Goal: Task Accomplishment & Management: Manage account settings

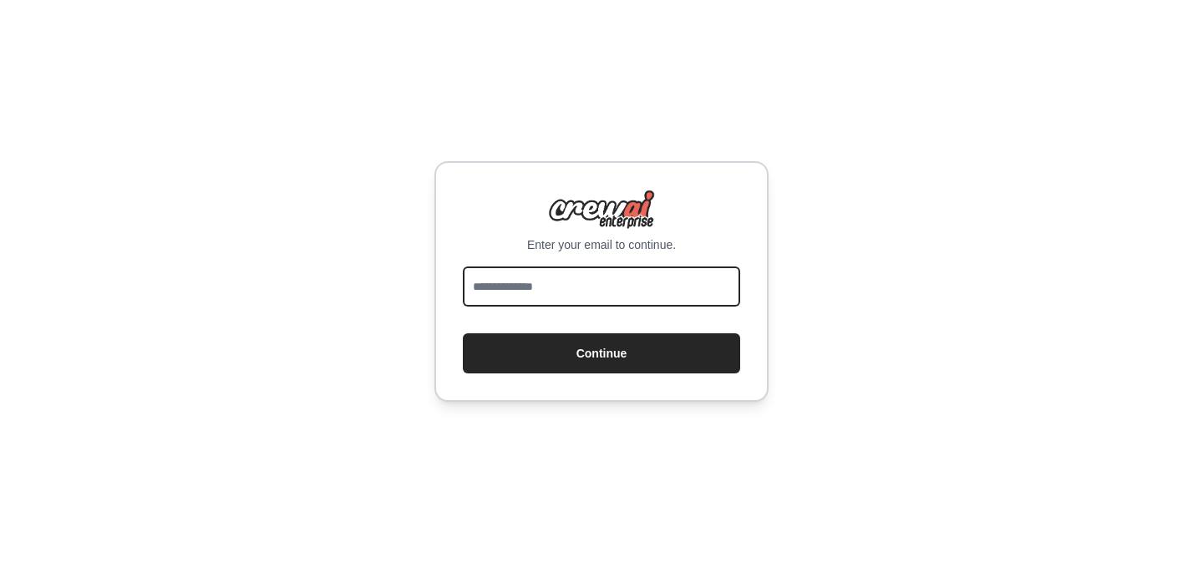
click at [530, 287] on input "email" at bounding box center [601, 287] width 277 height 40
type input "**********"
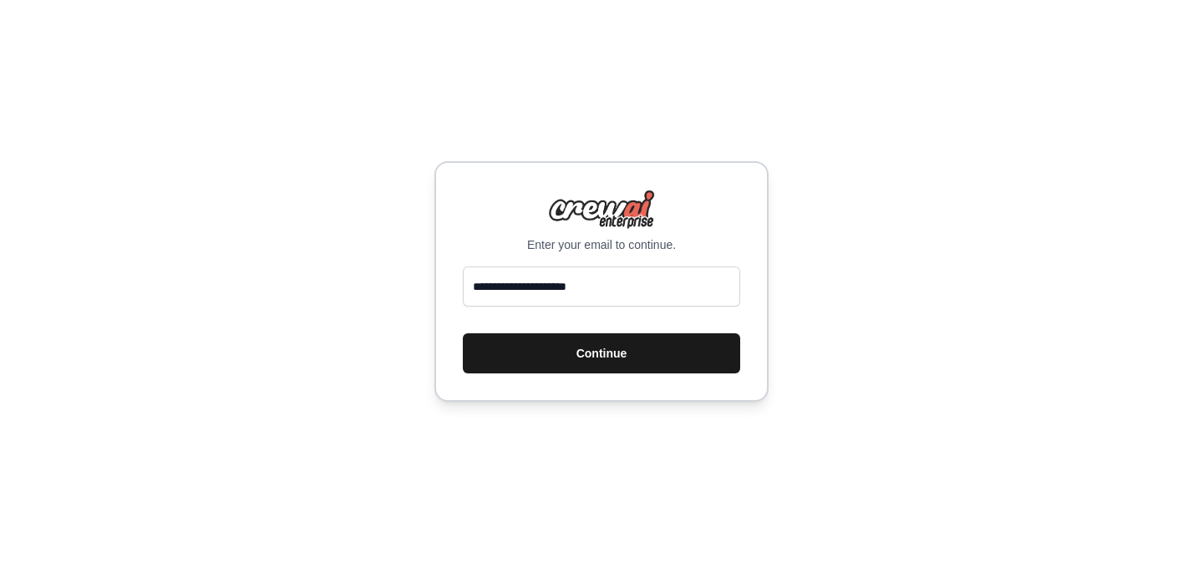
click at [572, 360] on button "Continue" at bounding box center [601, 353] width 277 height 40
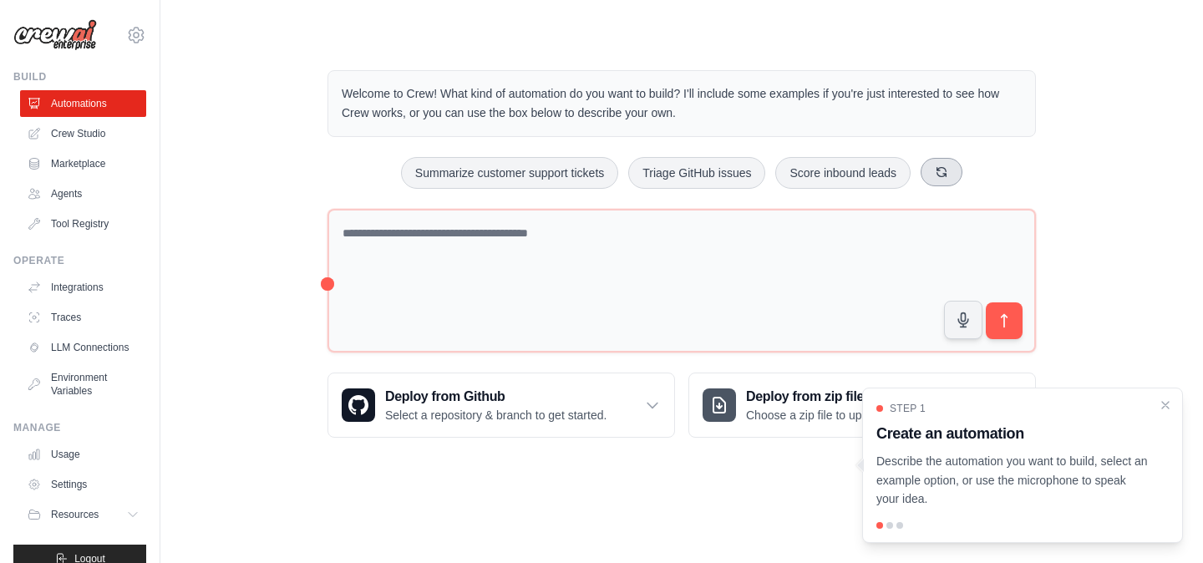
click at [948, 173] on icon at bounding box center [941, 171] width 13 height 13
click at [942, 173] on icon at bounding box center [934, 171] width 13 height 13
click at [955, 173] on button at bounding box center [955, 172] width 42 height 28
click at [988, 171] on icon at bounding box center [980, 171] width 13 height 13
click at [983, 171] on button at bounding box center [963, 172] width 42 height 28
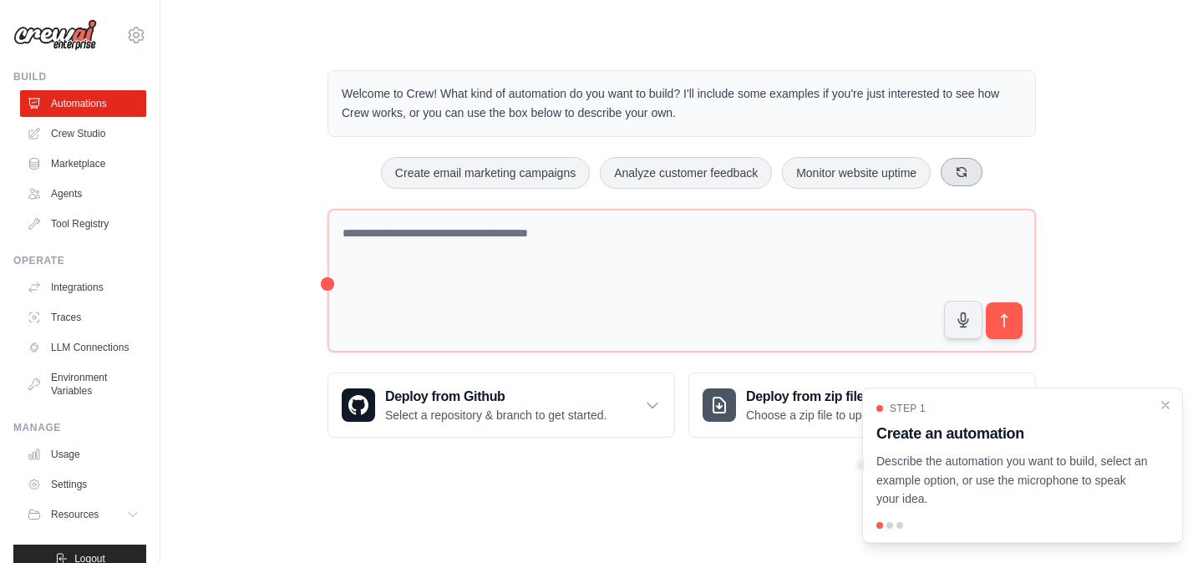
click at [983, 171] on button at bounding box center [962, 172] width 42 height 28
click at [983, 171] on button at bounding box center [963, 172] width 42 height 28
click at [1105, 471] on p "Describe the automation you want to build, select an example option, or use the…" at bounding box center [1012, 480] width 272 height 57
click at [83, 127] on link "Crew Studio" at bounding box center [85, 133] width 126 height 27
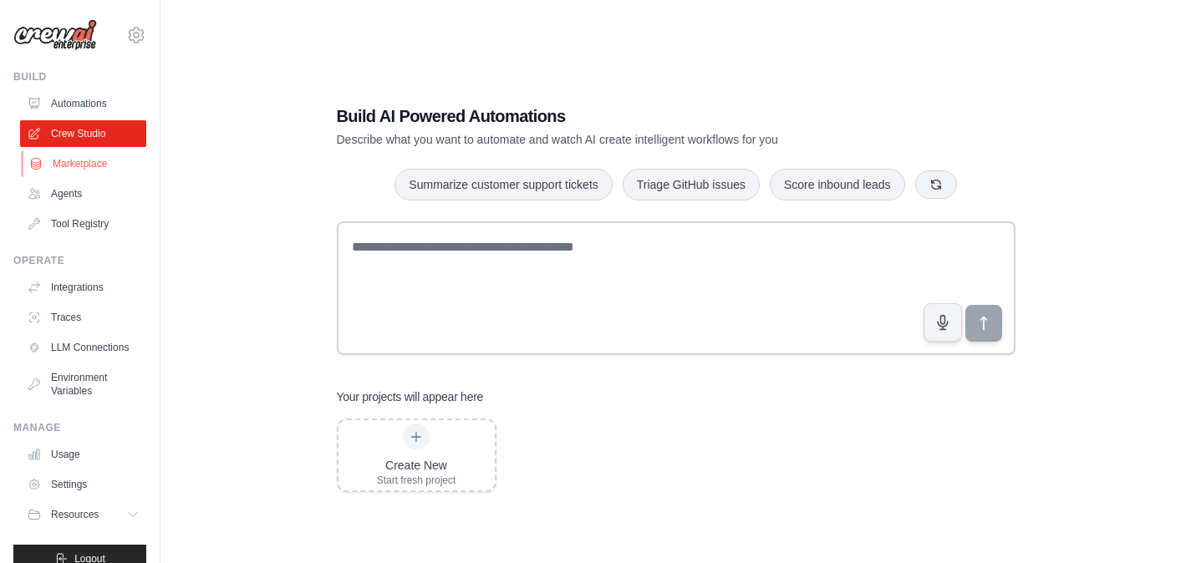
click at [93, 165] on link "Marketplace" at bounding box center [85, 163] width 126 height 27
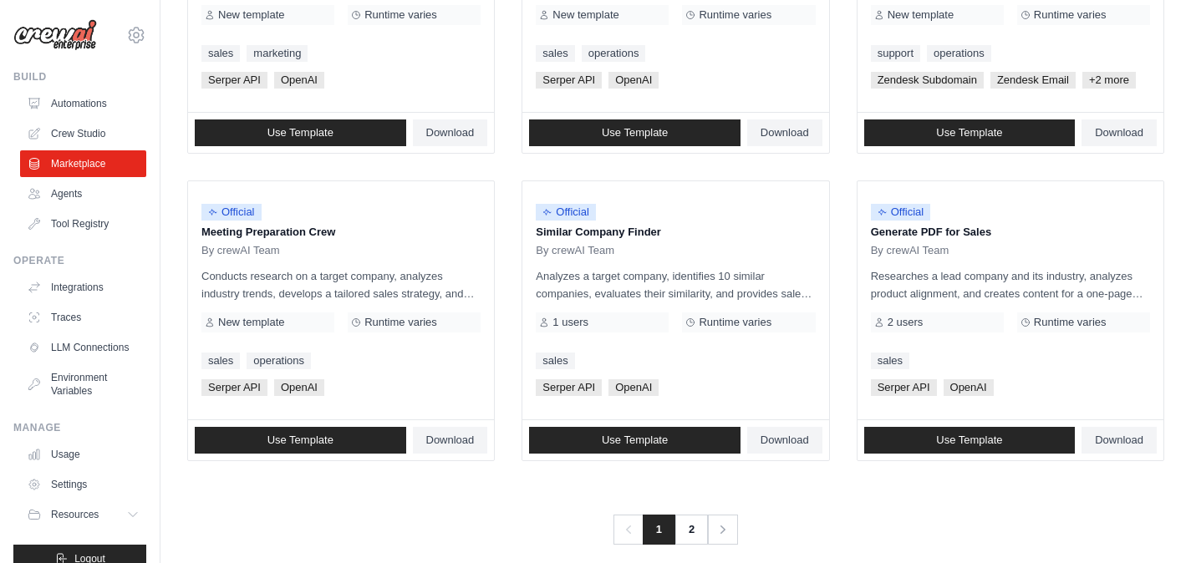
scroll to position [985, 0]
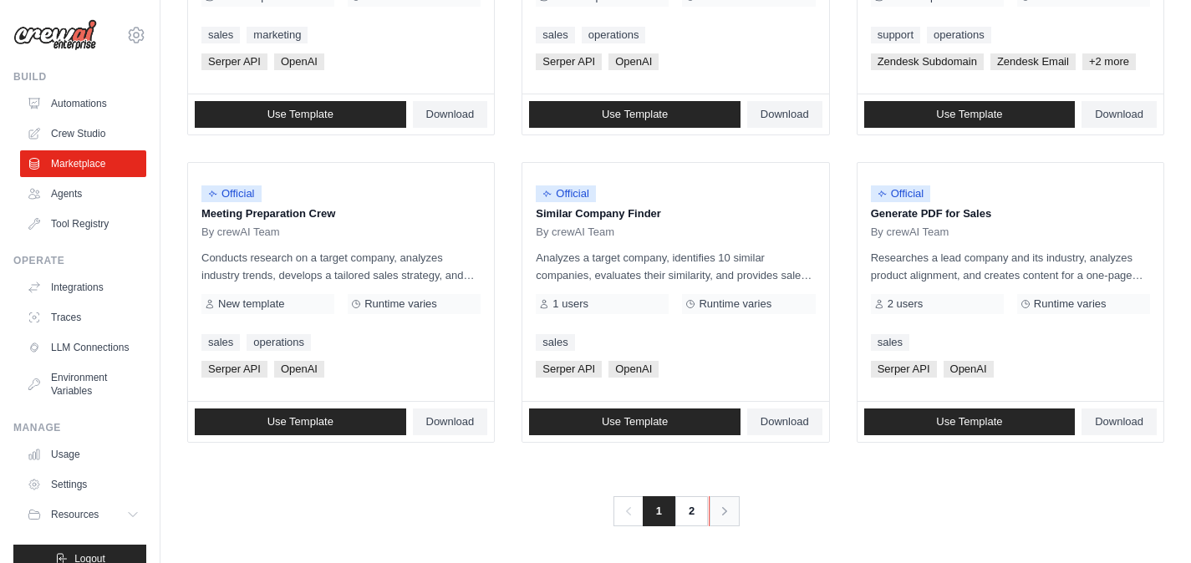
click at [726, 514] on icon "Pagination" at bounding box center [724, 511] width 17 height 17
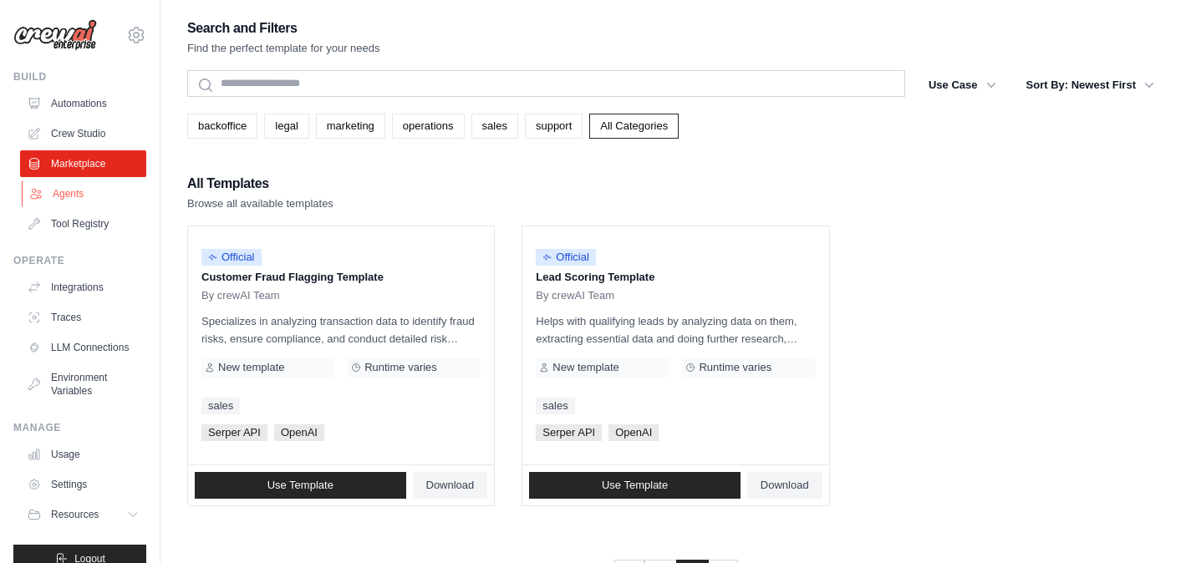
click at [75, 197] on link "Agents" at bounding box center [85, 193] width 126 height 27
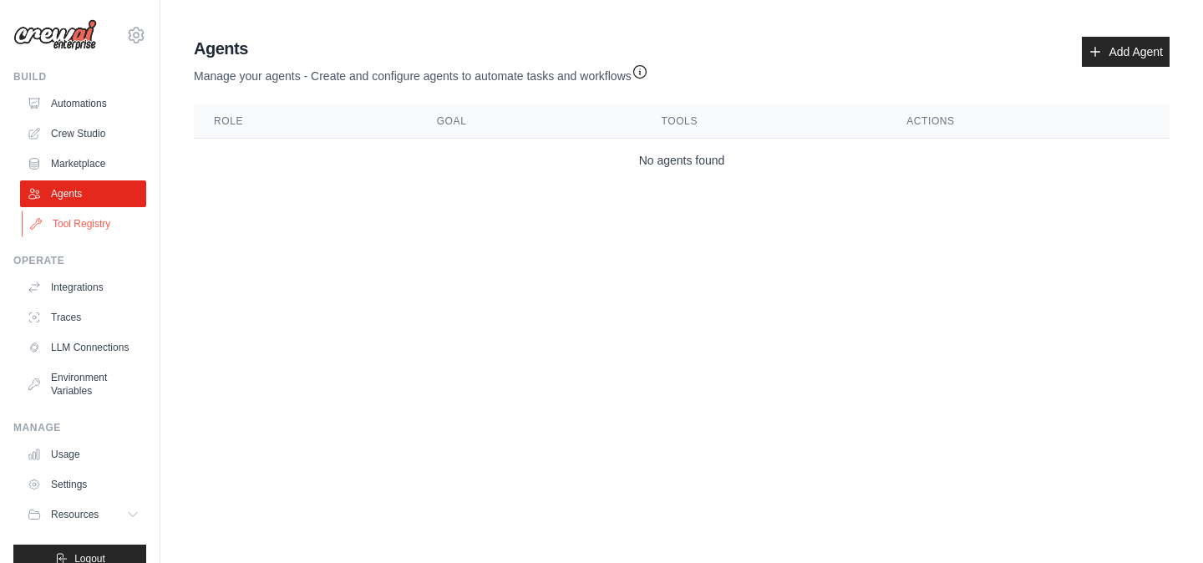
click at [82, 225] on link "Tool Registry" at bounding box center [85, 224] width 126 height 27
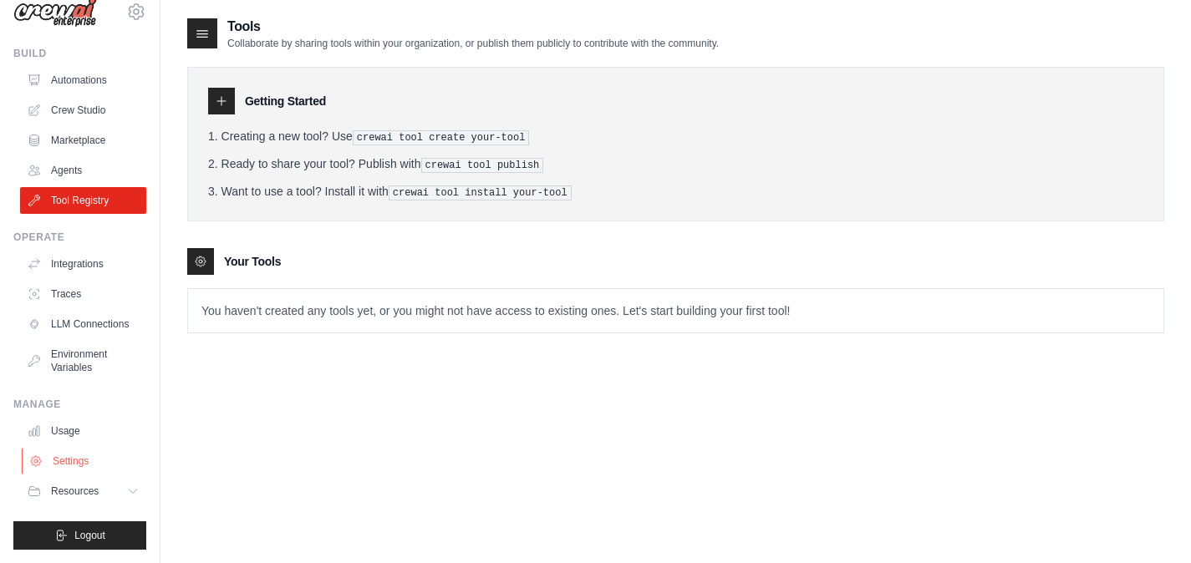
scroll to position [33, 0]
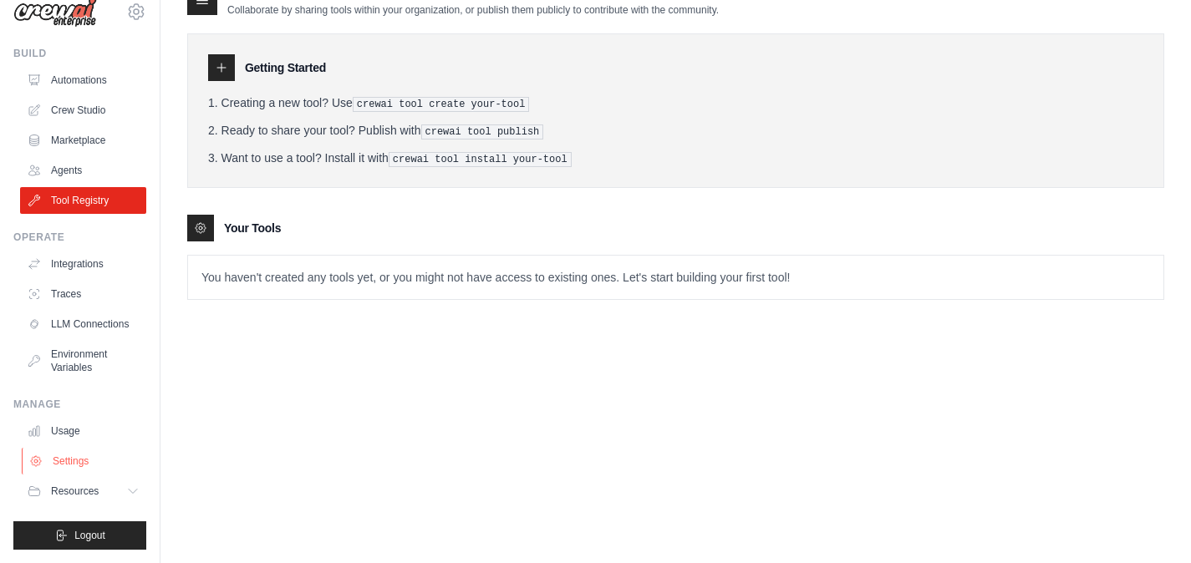
click at [71, 466] on link "Settings" at bounding box center [85, 461] width 126 height 27
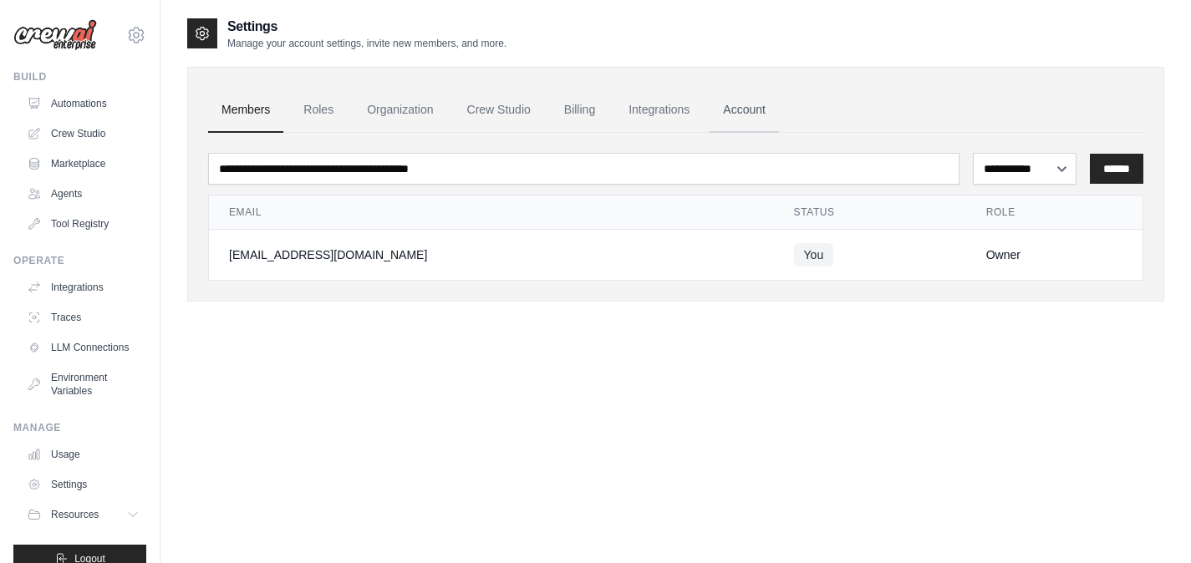
click at [762, 112] on link "Account" at bounding box center [743, 110] width 69 height 45
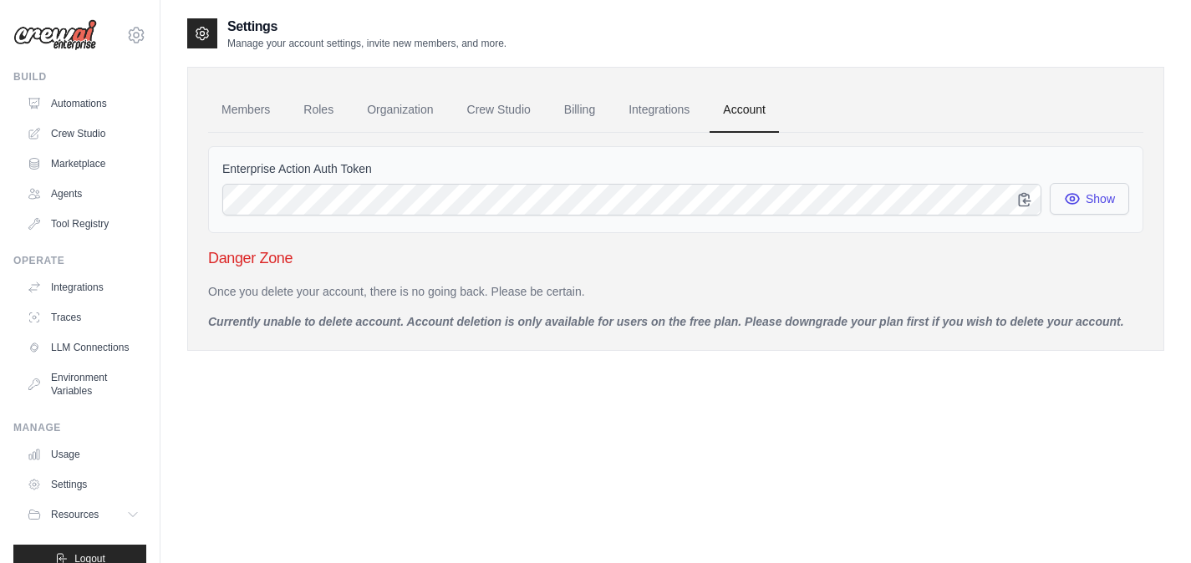
click at [1099, 205] on button "Show" at bounding box center [1088, 199] width 79 height 32
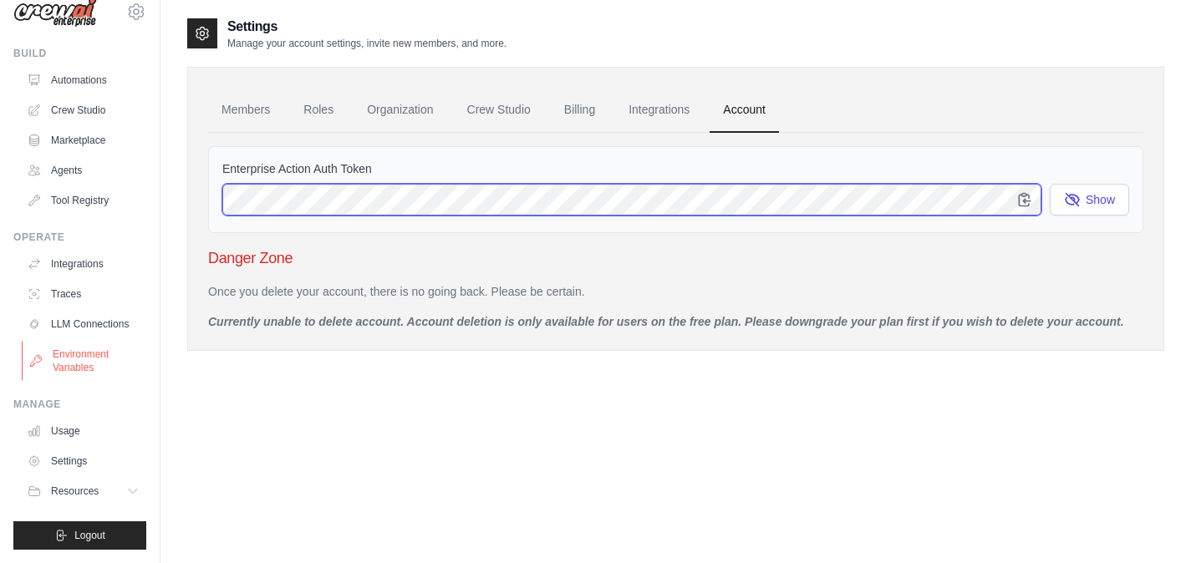
scroll to position [37, 0]
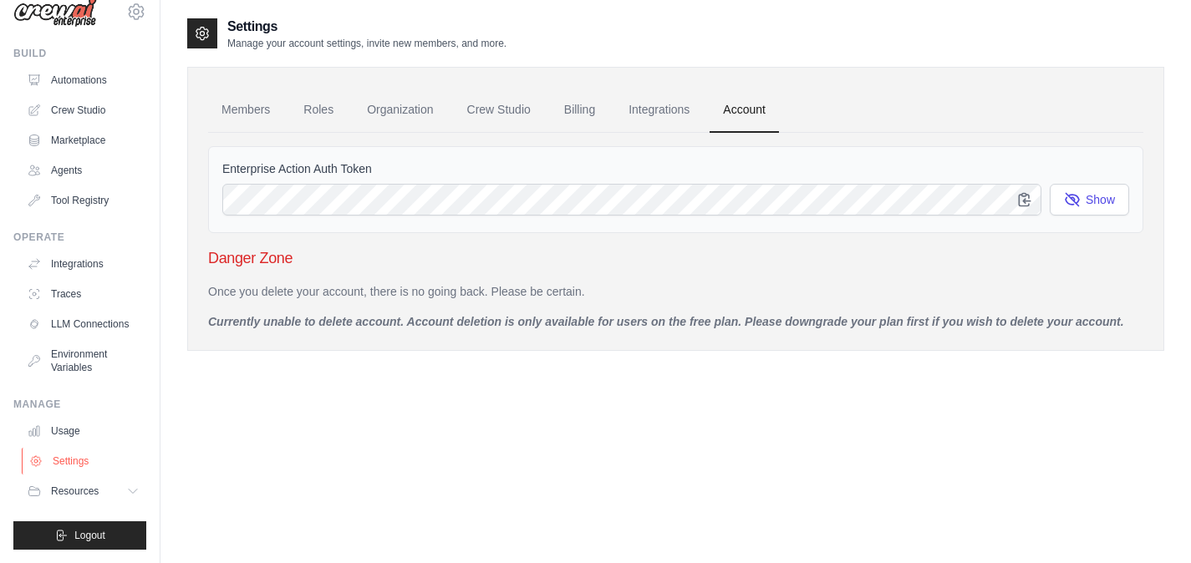
click at [83, 456] on link "Settings" at bounding box center [85, 461] width 126 height 27
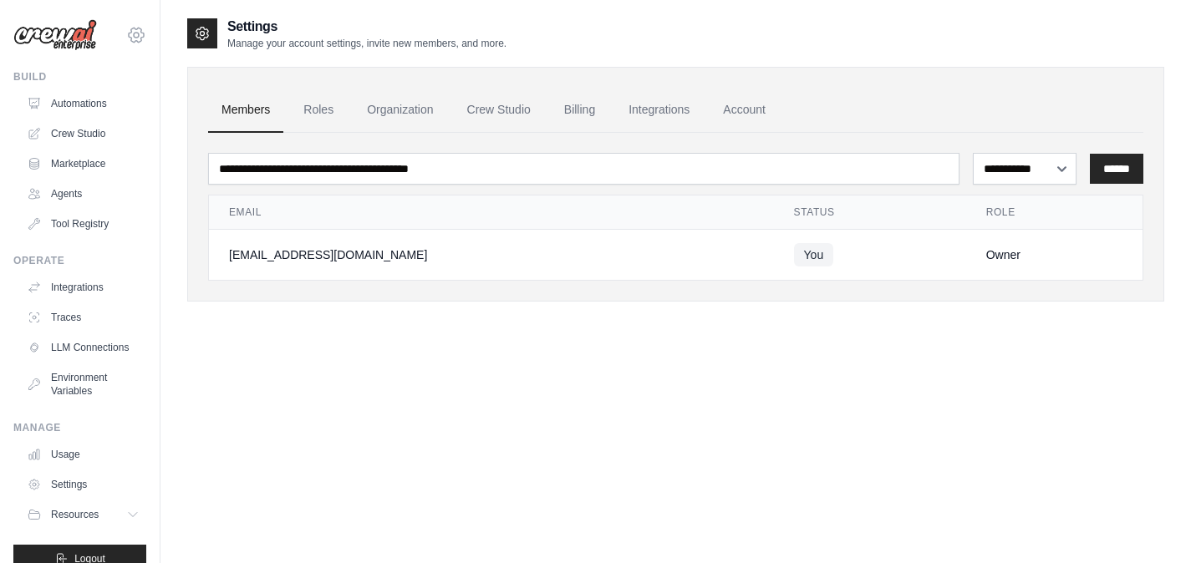
click at [129, 38] on icon at bounding box center [136, 35] width 15 height 14
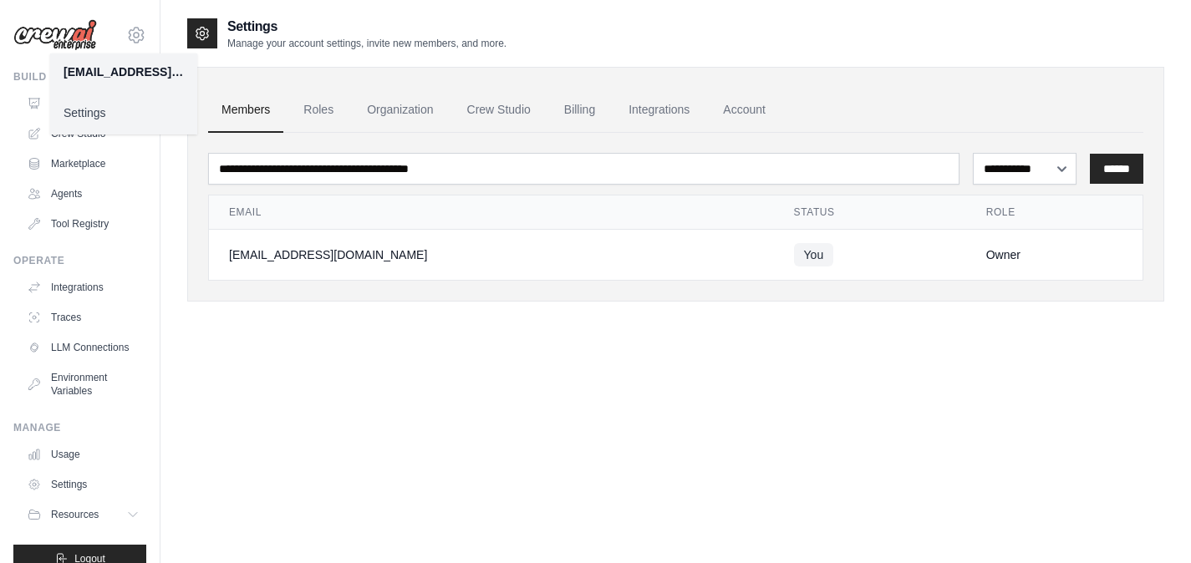
click at [87, 118] on link "Settings" at bounding box center [123, 113] width 147 height 30
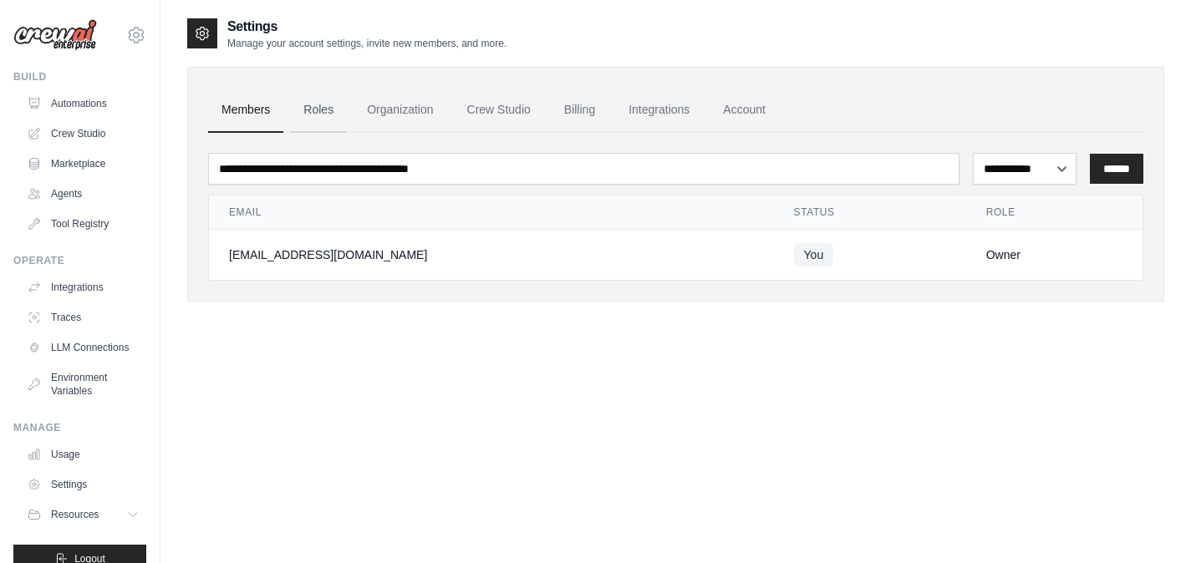
click at [323, 110] on link "Roles" at bounding box center [318, 110] width 57 height 45
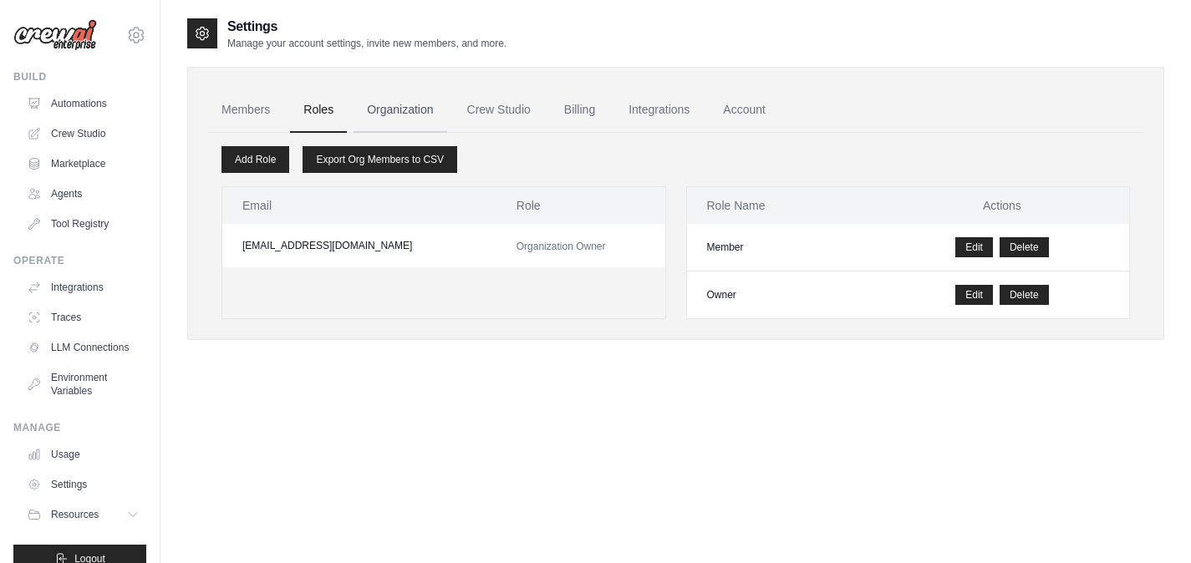
click at [415, 104] on link "Organization" at bounding box center [399, 110] width 93 height 45
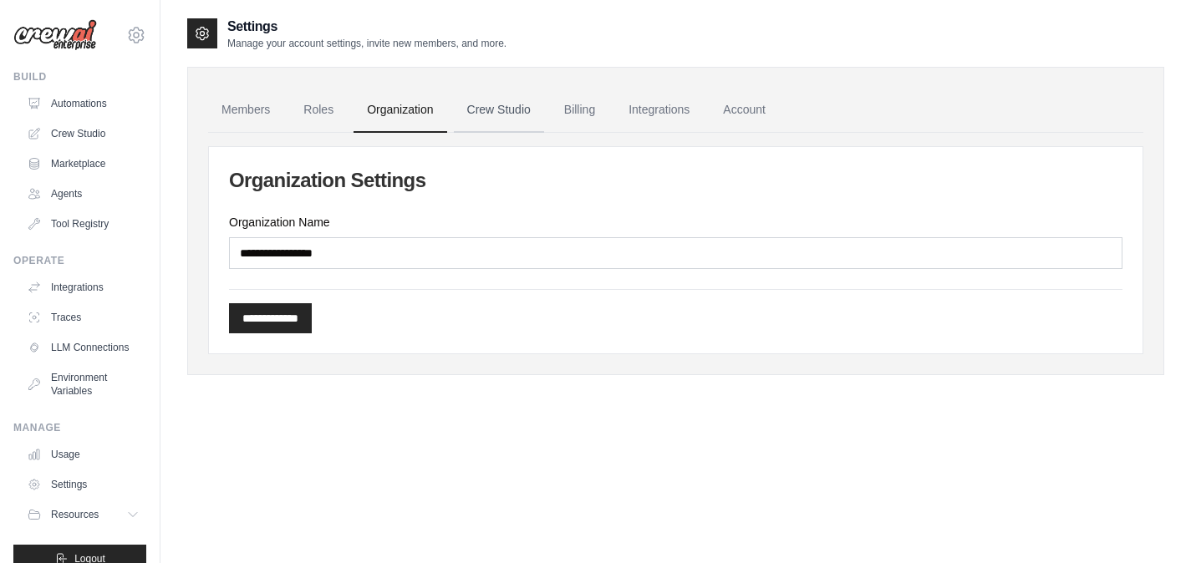
click at [491, 107] on link "Crew Studio" at bounding box center [499, 110] width 90 height 45
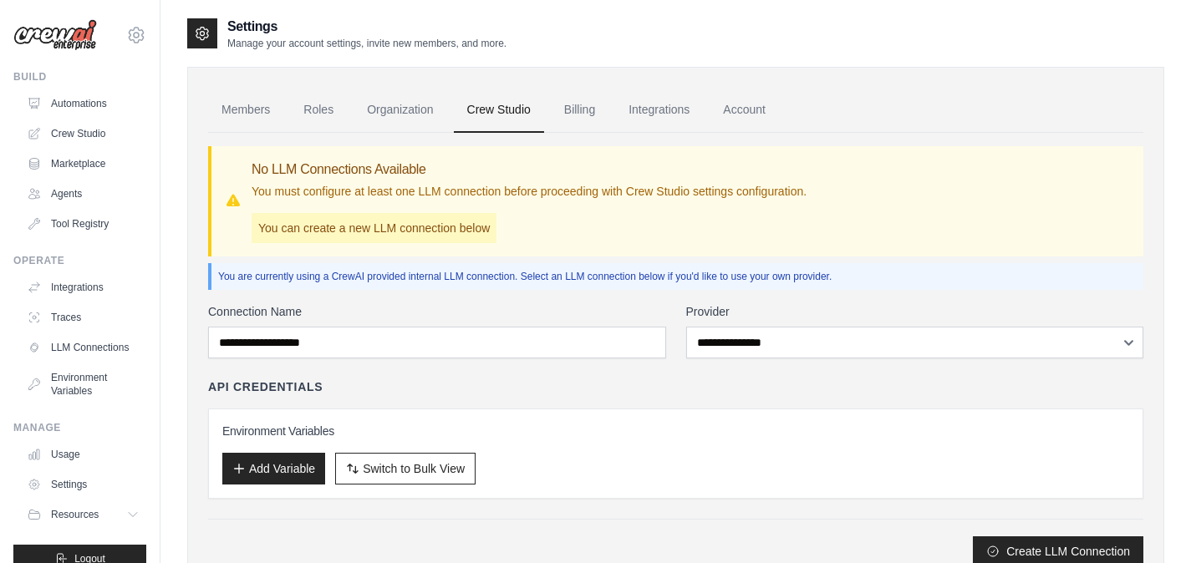
click at [590, 115] on link "Billing" at bounding box center [580, 110] width 58 height 45
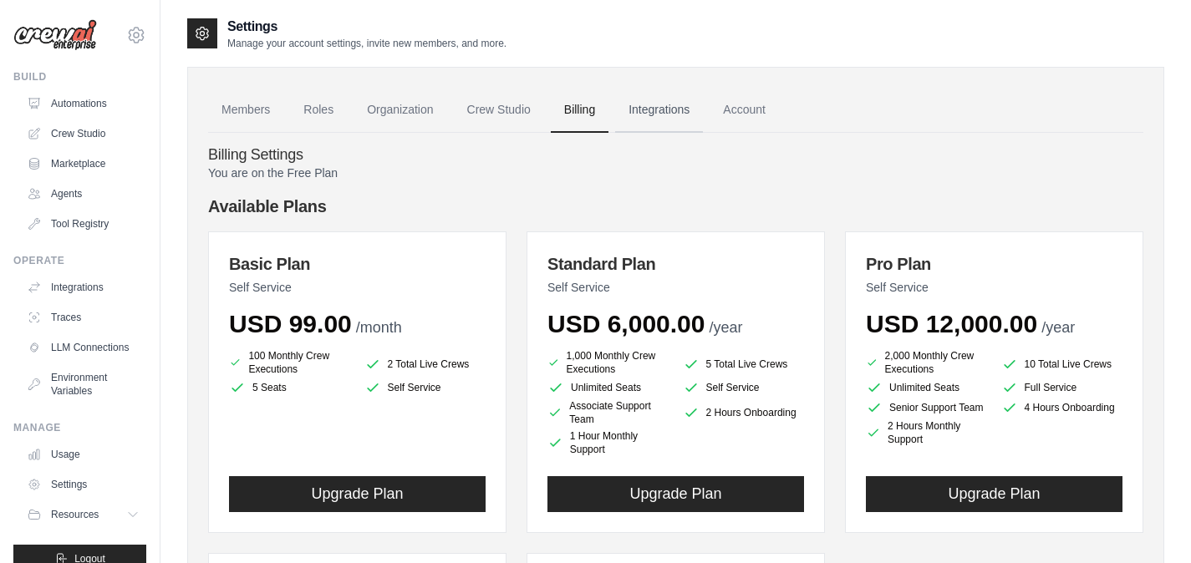
click at [690, 112] on link "Integrations" at bounding box center [659, 110] width 88 height 45
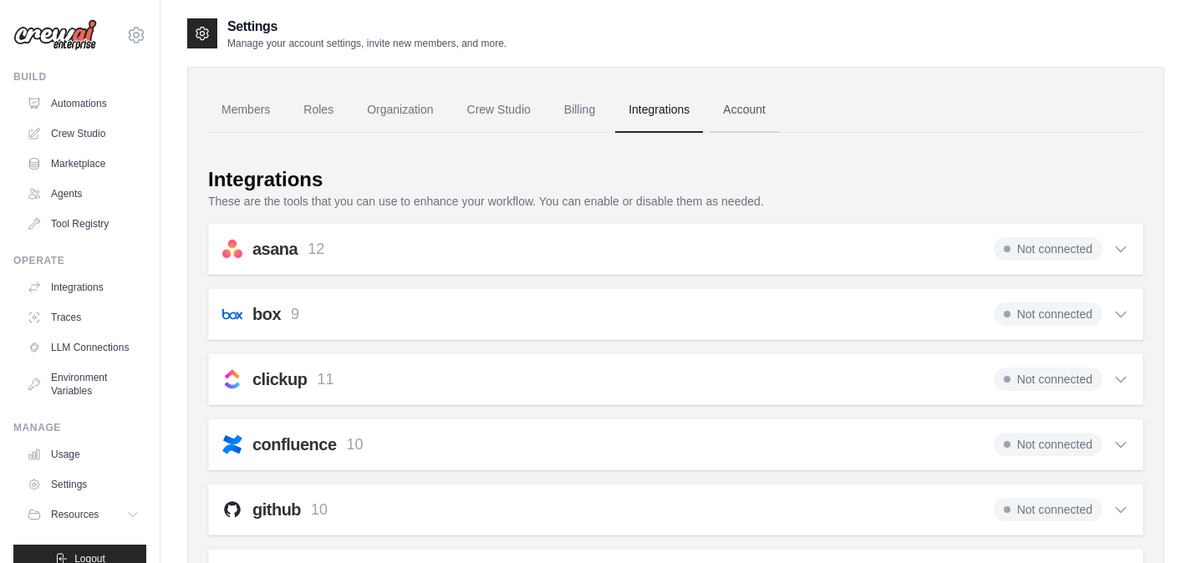
click at [779, 122] on link "Account" at bounding box center [743, 110] width 69 height 45
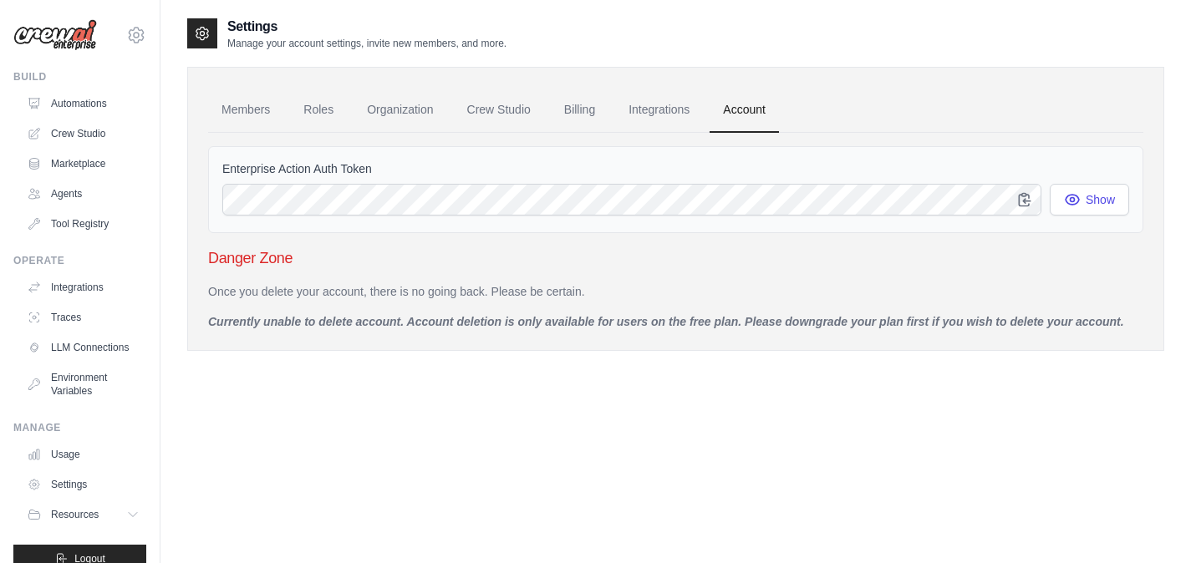
scroll to position [37, 0]
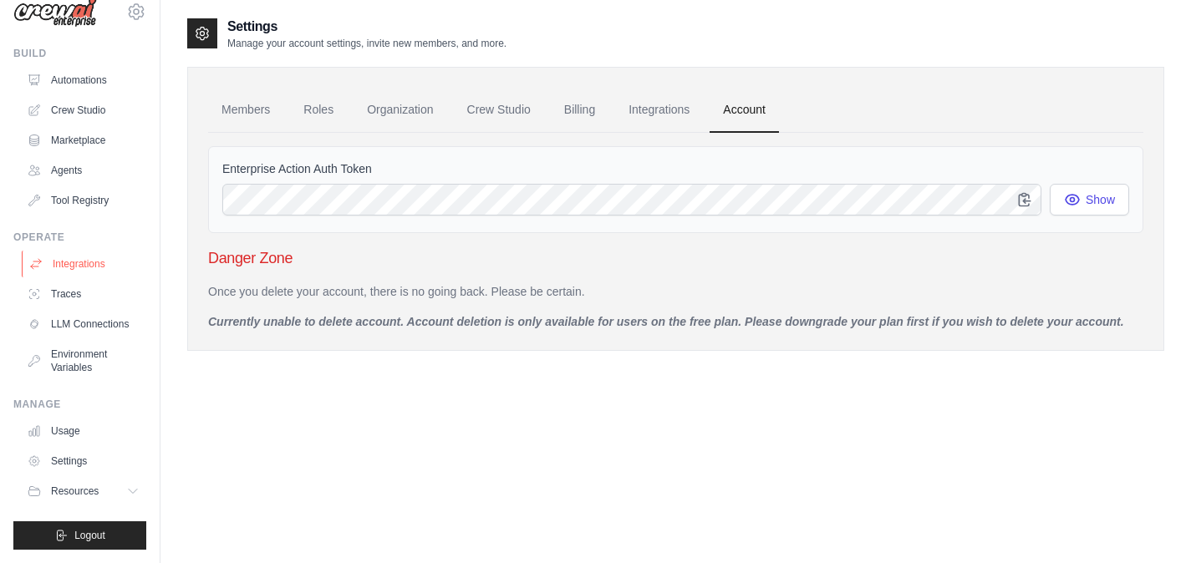
click at [96, 251] on link "Integrations" at bounding box center [85, 264] width 126 height 27
